Goal: Information Seeking & Learning: Learn about a topic

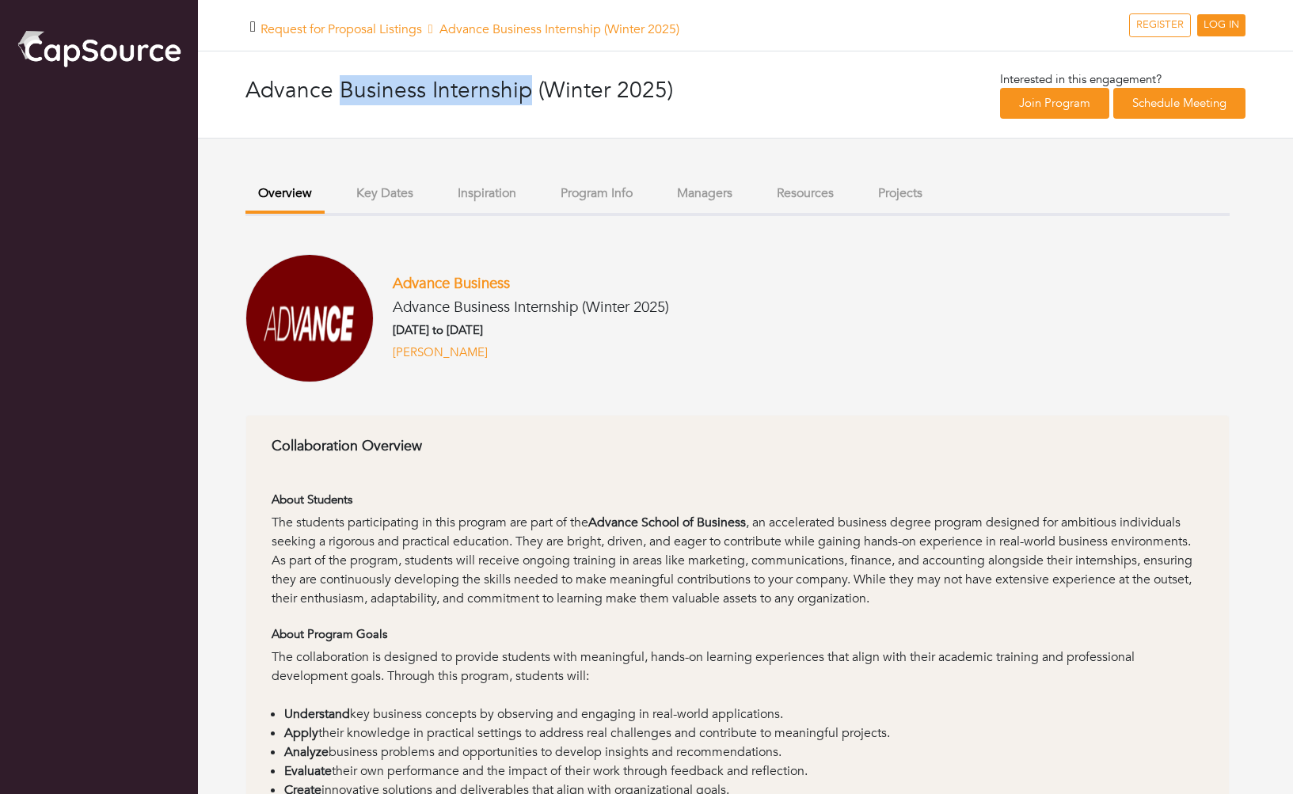
drag, startPoint x: 342, startPoint y: 83, endPoint x: 527, endPoint y: 87, distance: 185.4
click at [527, 87] on h3 "Advance Business Internship (Winter 2025)" at bounding box center [495, 91] width 501 height 27
copy h3 "Business Internship"
